Goal: Transaction & Acquisition: Download file/media

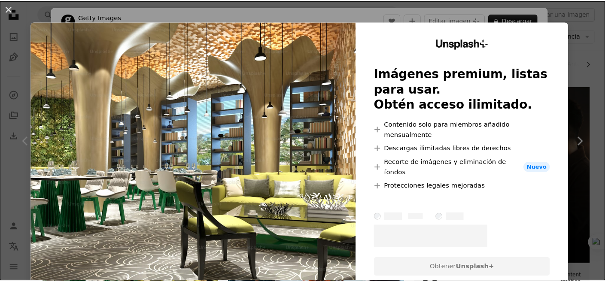
scroll to position [24, 0]
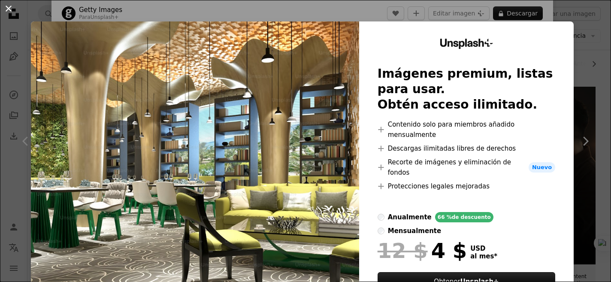
click at [10, 6] on button "An X shape" at bounding box center [8, 8] width 10 height 10
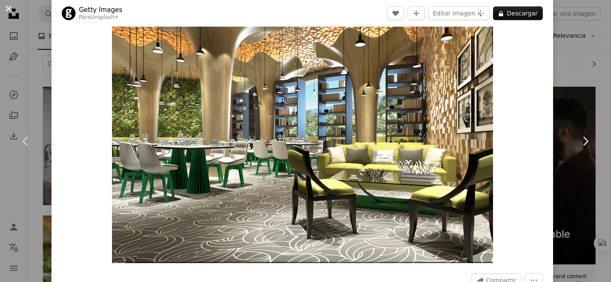
click at [9, 9] on button "An X shape" at bounding box center [8, 8] width 10 height 10
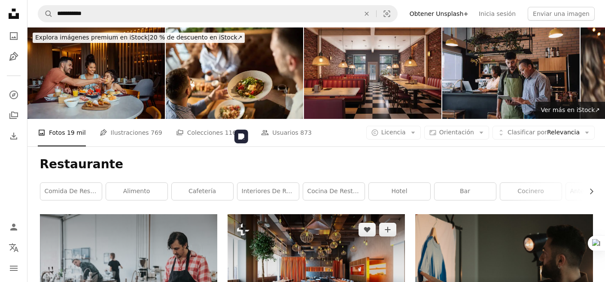
click at [341, 214] on img at bounding box center [315, 272] width 177 height 116
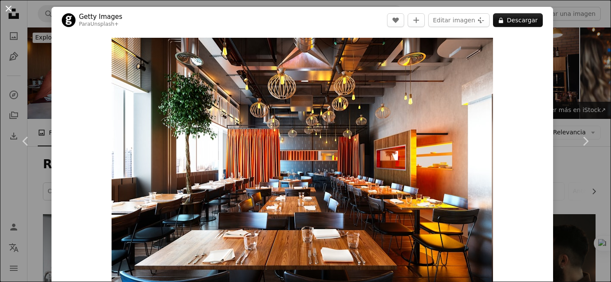
click at [12, 9] on button "An X shape" at bounding box center [8, 8] width 10 height 10
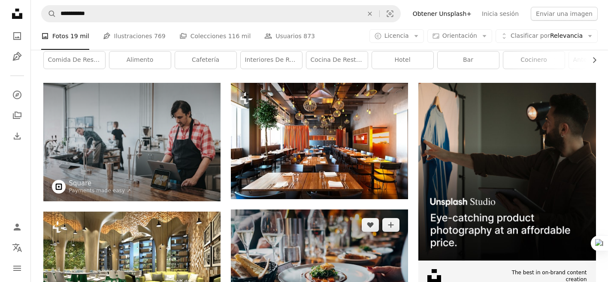
scroll to position [370, 0]
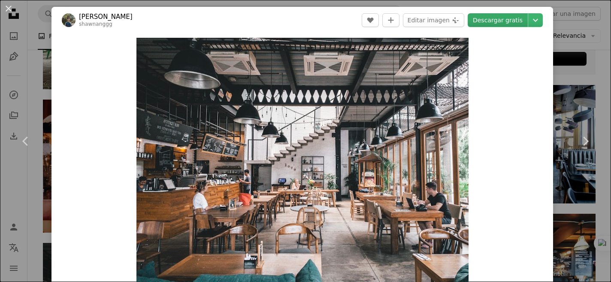
click at [497, 19] on link "Descargar gratis" at bounding box center [498, 20] width 60 height 14
